Goal: Find specific page/section

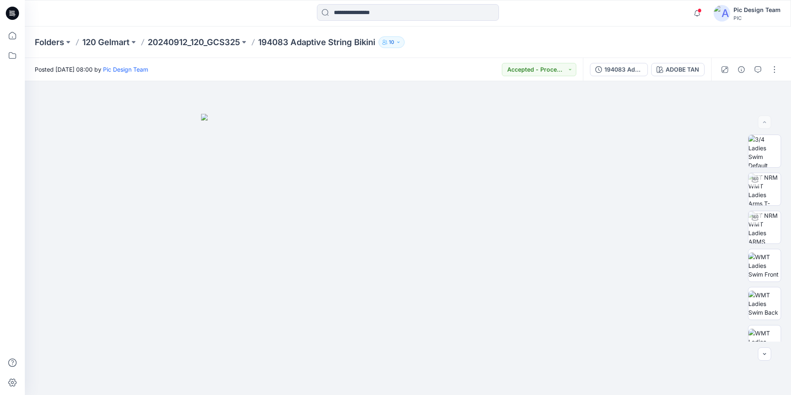
click at [171, 40] on p "20240912_120_GCS325" at bounding box center [194, 42] width 92 height 12
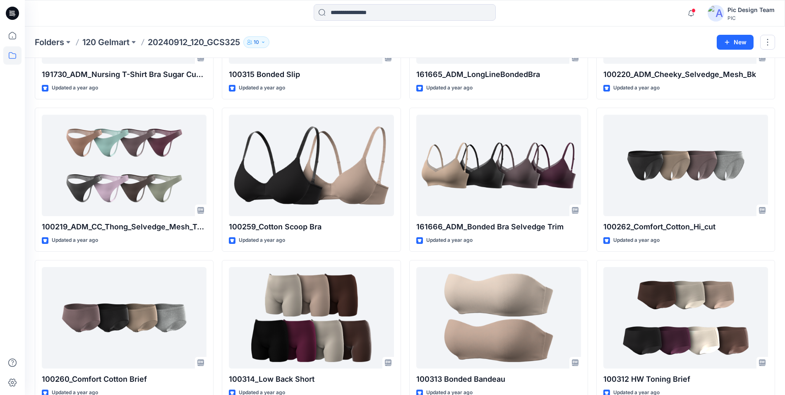
scroll to position [338, 0]
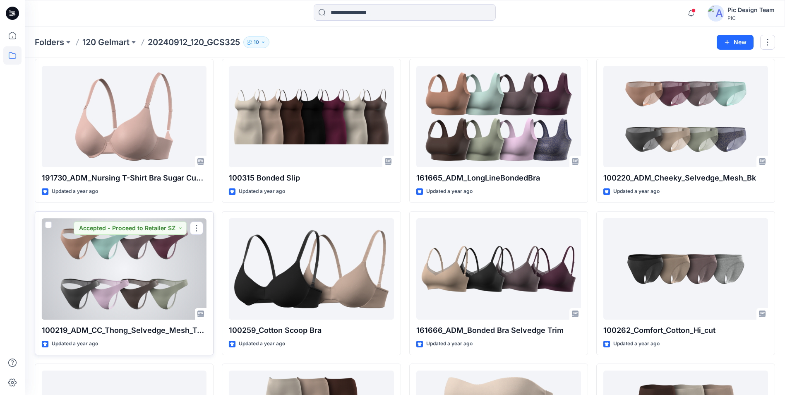
click at [168, 266] on div at bounding box center [124, 268] width 165 height 101
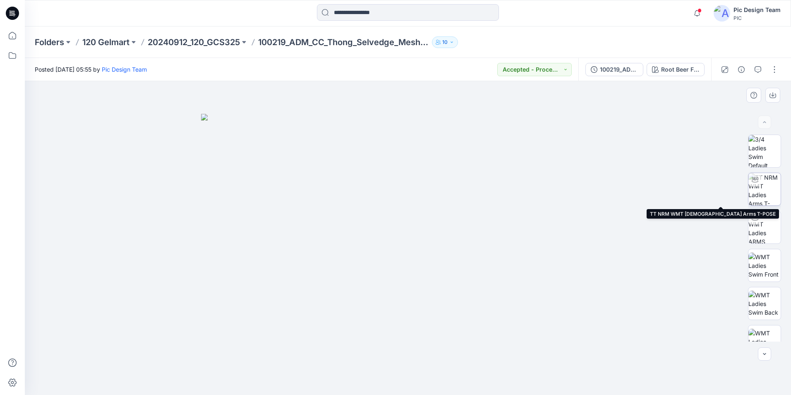
click at [768, 194] on img at bounding box center [764, 189] width 32 height 32
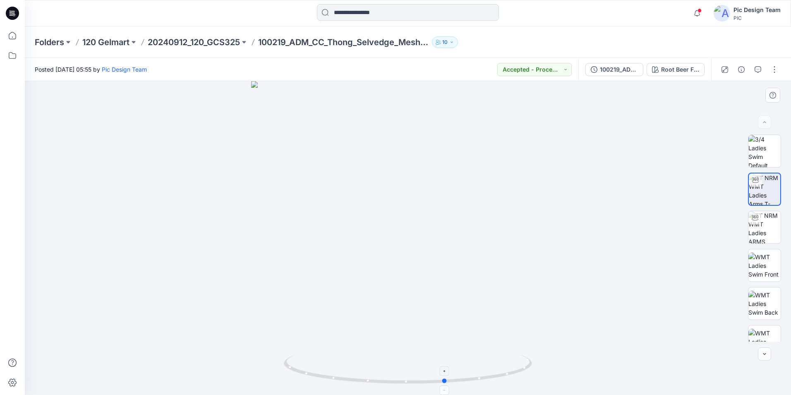
drag, startPoint x: 474, startPoint y: 381, endPoint x: 512, endPoint y: 375, distance: 38.4
click at [512, 375] on icon at bounding box center [409, 369] width 250 height 31
drag, startPoint x: 512, startPoint y: 377, endPoint x: 407, endPoint y: 376, distance: 105.5
click at [407, 376] on icon at bounding box center [409, 369] width 250 height 31
